Goal: Task Accomplishment & Management: Manage account settings

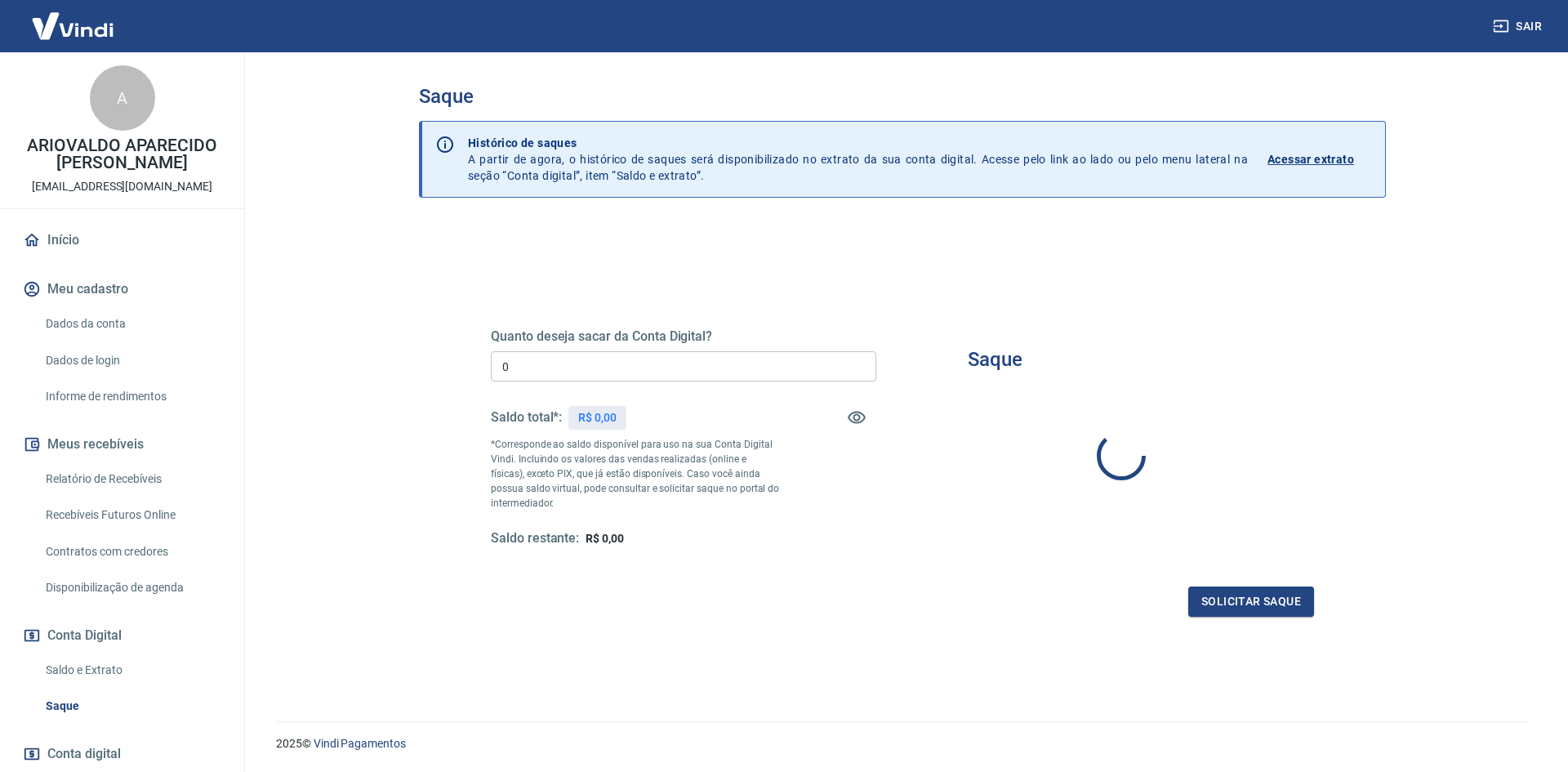
type input "R$ 0,00"
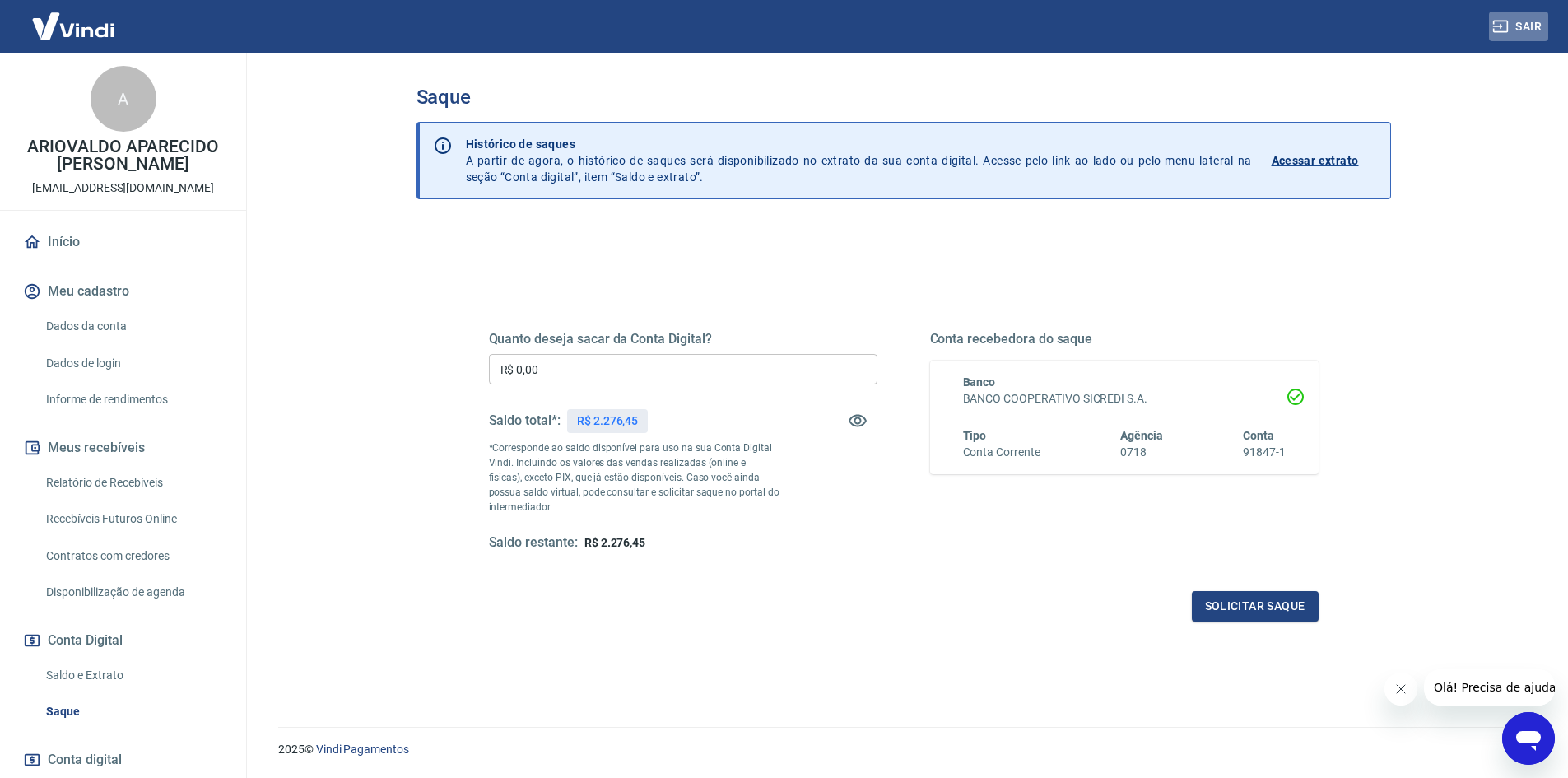
click at [1515, 31] on button "Sair" at bounding box center [1518, 26] width 59 height 30
